Goal: Information Seeking & Learning: Find specific fact

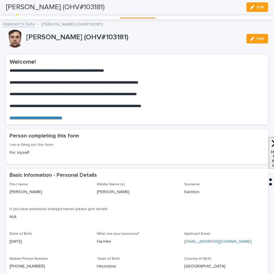
scroll to position [709, 0]
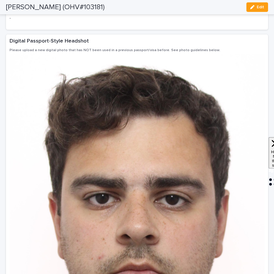
click at [72, 8] on h2 "[PERSON_NAME] (OHV#103181)" at bounding box center [55, 7] width 99 height 9
copy h2 "Karmios"
click at [260, 8] on span "Edit" at bounding box center [259, 7] width 7 height 4
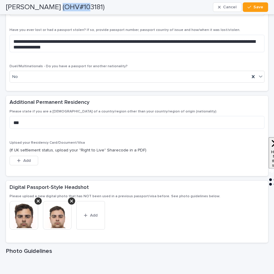
scroll to position [760, 0]
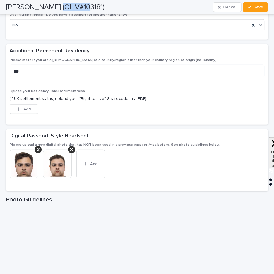
click at [54, 162] on img at bounding box center [57, 164] width 29 height 29
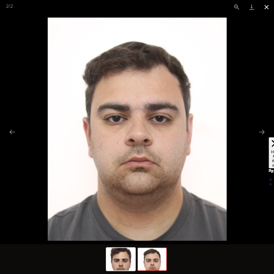
click at [269, 8] on button "Close gallery" at bounding box center [266, 7] width 15 height 14
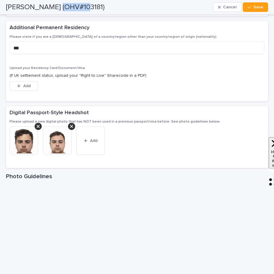
scroll to position [787, 0]
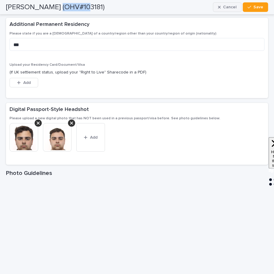
click at [230, 6] on span "Cancel" at bounding box center [229, 7] width 13 height 4
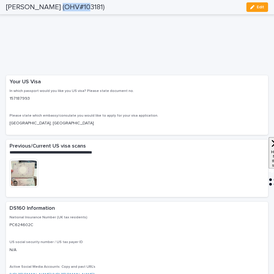
scroll to position [1214, 0]
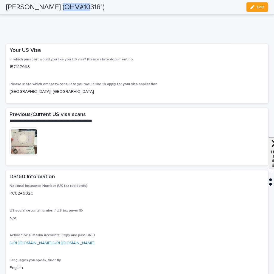
click at [27, 151] on img at bounding box center [24, 141] width 29 height 29
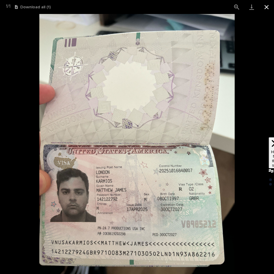
click at [266, 7] on button "Close gallery" at bounding box center [266, 7] width 15 height 14
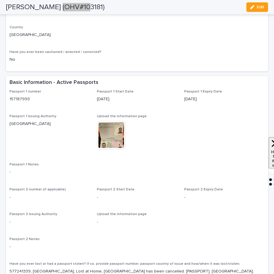
scroll to position [353, 0]
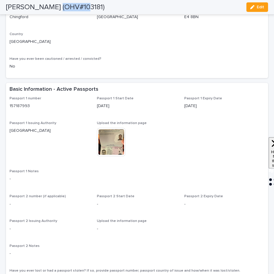
click at [118, 150] on img at bounding box center [111, 142] width 29 height 29
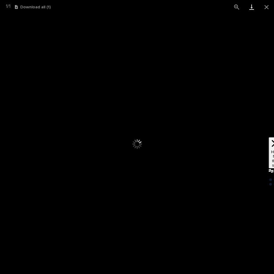
click at [251, 9] on link "Download" at bounding box center [251, 7] width 15 height 14
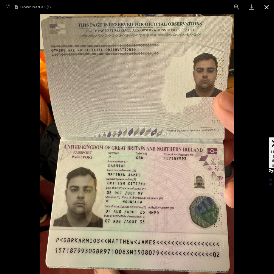
click at [269, 6] on button "Close gallery" at bounding box center [266, 7] width 15 height 14
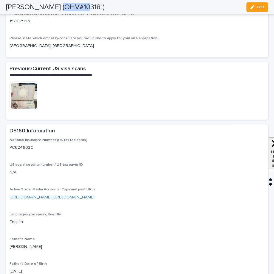
scroll to position [1251, 0]
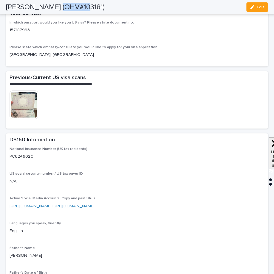
click at [20, 119] on img at bounding box center [24, 105] width 29 height 29
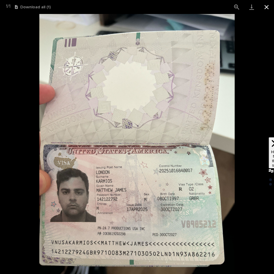
click at [263, 9] on button "Close gallery" at bounding box center [266, 7] width 15 height 14
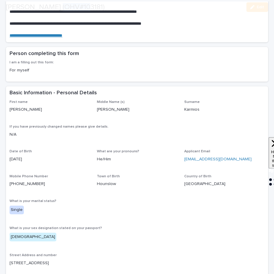
scroll to position [191, 0]
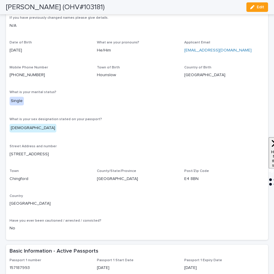
click at [18, 179] on p "Chingford" at bounding box center [50, 179] width 80 height 6
copy p "Chingford"
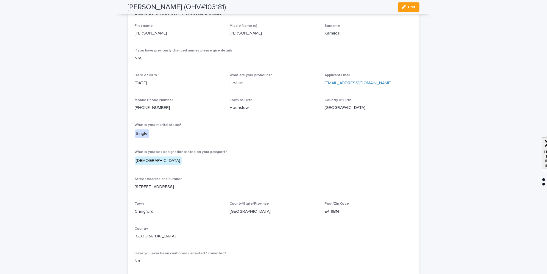
click at [187, 7] on h2 "[PERSON_NAME] (OHV#103181)" at bounding box center [177, 7] width 99 height 9
copy h2 "Karmios"
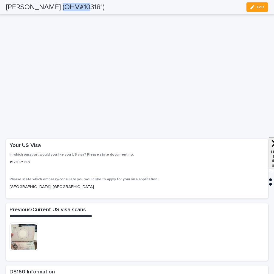
scroll to position [1178, 0]
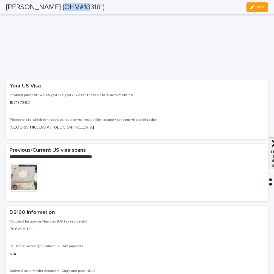
click at [27, 192] on img at bounding box center [24, 177] width 29 height 29
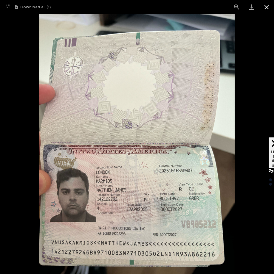
click at [269, 8] on button "Close gallery" at bounding box center [266, 7] width 15 height 14
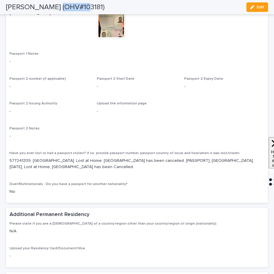
scroll to position [0, 0]
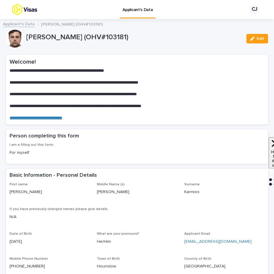
click at [19, 28] on div "Applicant's Data [PERSON_NAME] (OHV#103181)" at bounding box center [137, 24] width 274 height 8
click at [18, 26] on link "Applicant's Data" at bounding box center [19, 23] width 32 height 7
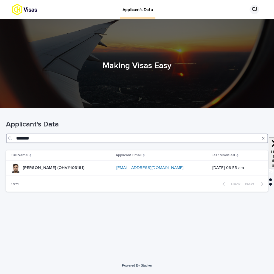
click at [176, 136] on input "*******" at bounding box center [137, 139] width 262 height 10
paste input "Search"
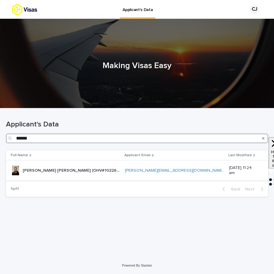
type input "******"
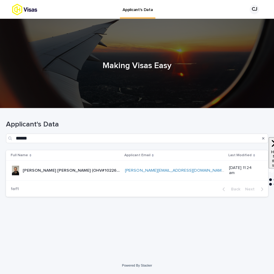
click at [109, 167] on p "[PERSON_NAME] [PERSON_NAME] (OHV#102266)" at bounding box center [72, 170] width 99 height 6
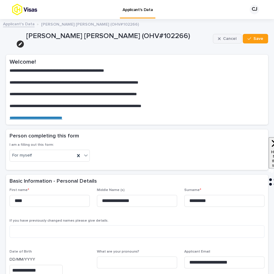
click at [217, 37] on button "Cancel" at bounding box center [227, 39] width 29 height 10
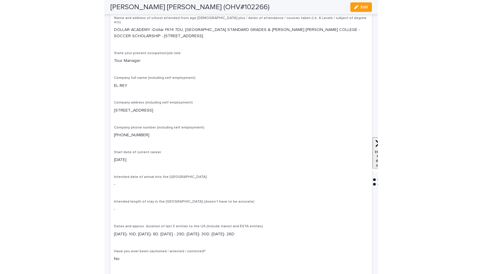
scroll to position [1318, 0]
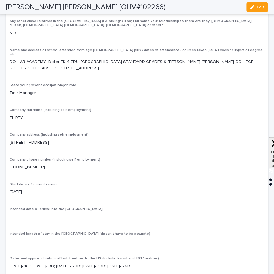
drag, startPoint x: 210, startPoint y: 58, endPoint x: 0, endPoint y: 51, distance: 209.7
copy p "DOLLAR ACADEMY -Dollar FK14 7DU, [GEOGRAPHIC_DATA] STANDARD GRADES & [PERSON_NA…"
